Goal: Book appointment/travel/reservation

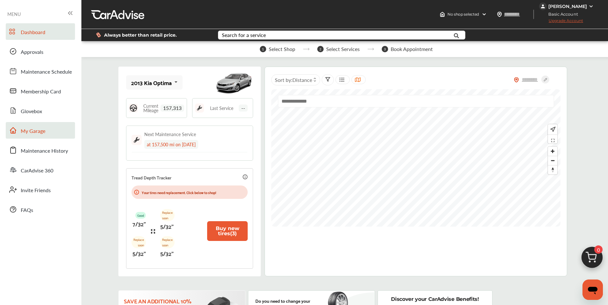
click at [42, 127] on span "My Garage" at bounding box center [33, 131] width 25 height 8
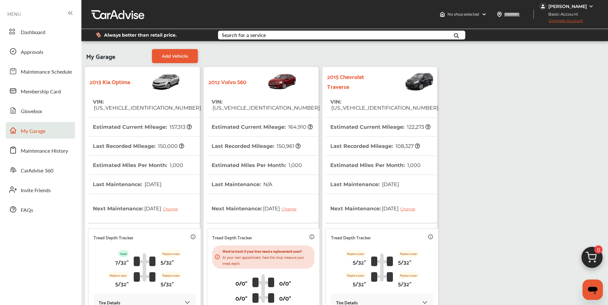
click at [254, 165] on th "Estimated Miles Per Month : 1,000" at bounding box center [256, 165] width 90 height 19
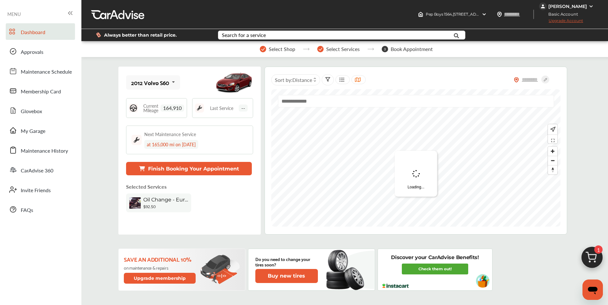
click at [593, 259] on img at bounding box center [591, 259] width 31 height 31
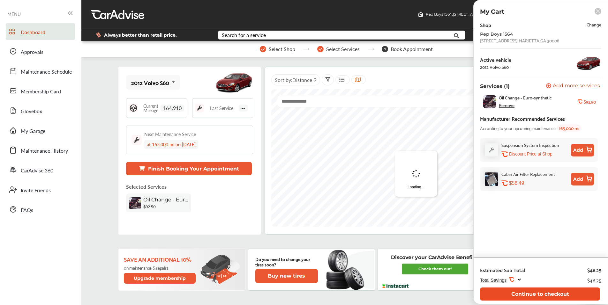
click at [575, 295] on button "Continue to checkout" at bounding box center [540, 294] width 120 height 13
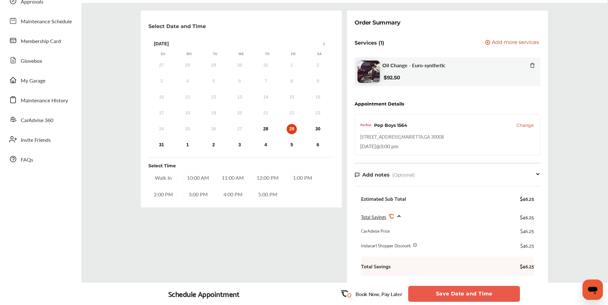
scroll to position [49, 0]
click at [291, 131] on div "29" at bounding box center [291, 130] width 10 height 10
click at [235, 179] on div "11:00 AM" at bounding box center [233, 178] width 30 height 11
click at [237, 181] on div "11:00 AM" at bounding box center [232, 178] width 29 height 11
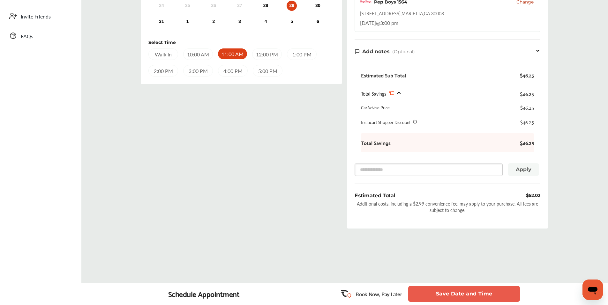
scroll to position [177, 0]
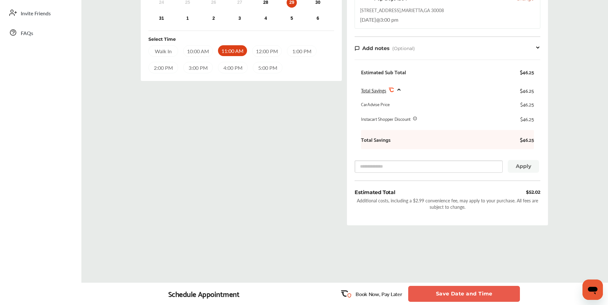
click at [492, 293] on button "Save Date and Time" at bounding box center [464, 294] width 112 height 16
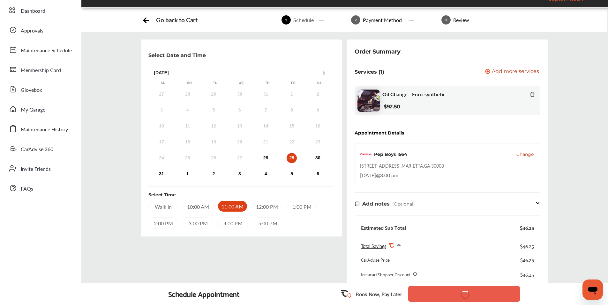
scroll to position [18, 0]
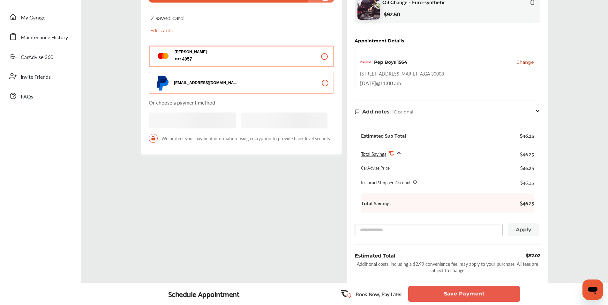
scroll to position [33, 0]
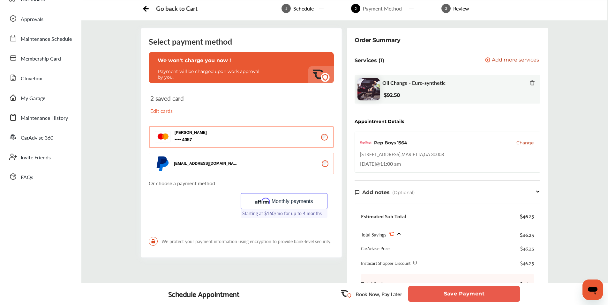
click at [490, 292] on button "Save Payment" at bounding box center [464, 294] width 112 height 16
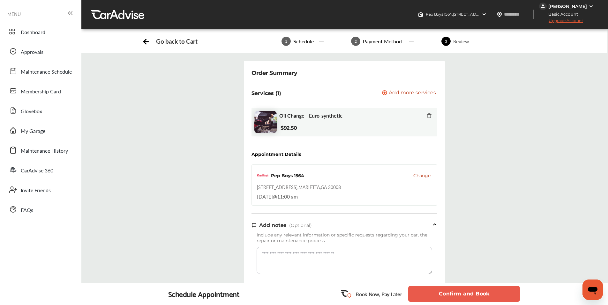
click at [491, 292] on button "Confirm and Book" at bounding box center [464, 294] width 112 height 16
